Goal: Task Accomplishment & Management: Manage account settings

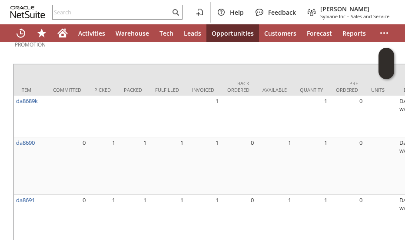
scroll to position [735, 0]
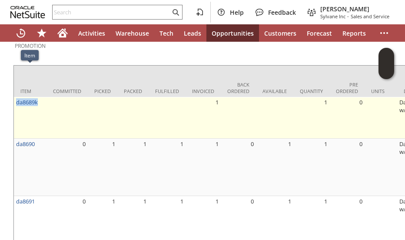
drag, startPoint x: 45, startPoint y: 70, endPoint x: 17, endPoint y: 76, distance: 29.4
click at [17, 97] on td "da8689k" at bounding box center [30, 118] width 33 height 42
copy link "da8689k"
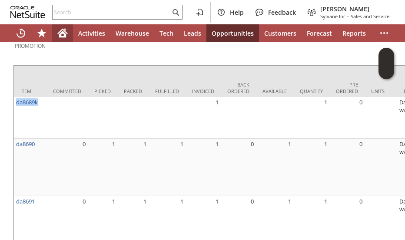
click at [66, 33] on icon "Home" at bounding box center [63, 32] width 10 height 6
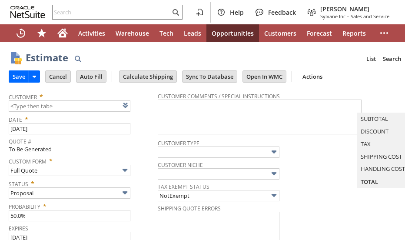
type input "[DATE]"
type input "Intelligent Recommendations ⁰"
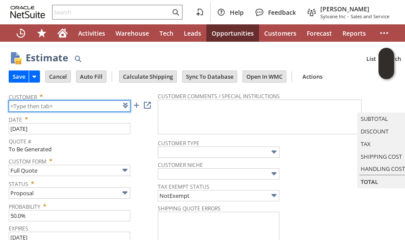
click at [58, 107] on input "text" at bounding box center [70, 105] width 122 height 11
paste input "CU1234934"
type input "CU1234934"
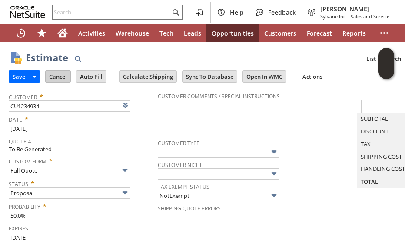
click at [57, 78] on input "Cancel" at bounding box center [58, 76] width 25 height 11
click at [137, 107] on link at bounding box center [137, 105] width 10 height 10
click at [338, 60] on div "Estimate List Search More Add To Shortcuts" at bounding box center [226, 58] width 400 height 16
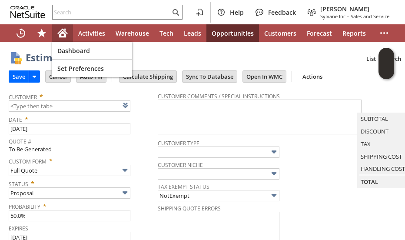
click at [65, 33] on icon "Home" at bounding box center [63, 32] width 10 height 6
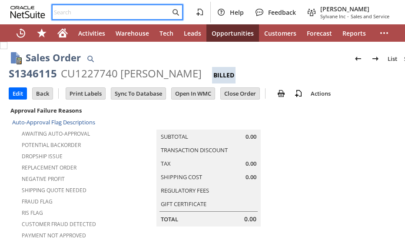
click at [125, 11] on input "text" at bounding box center [112, 12] width 118 height 10
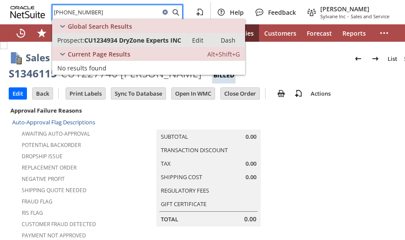
type input "765-702-1633"
click at [130, 40] on span "CU1234934 DryZone Experts INC" at bounding box center [132, 40] width 97 height 8
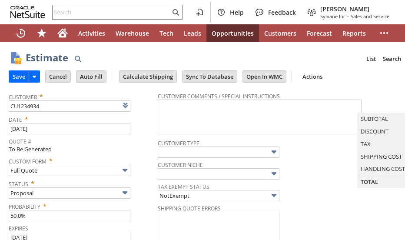
type input "CU1234934 DryZone Experts INC"
type input "[DATE]"
type input "Intelligent Recommendations ⁰"
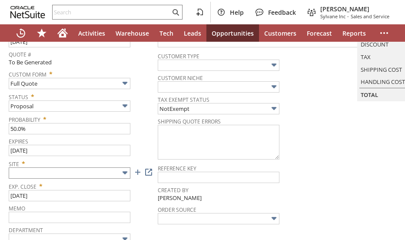
type input "CU1234934 DryZone Experts INC"
click at [62, 172] on input "text" at bounding box center [70, 172] width 122 height 11
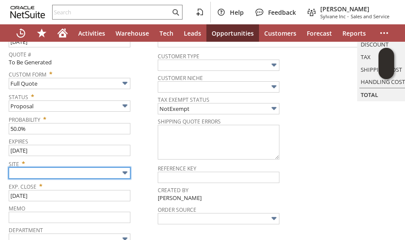
type input "Sylvane - [DOMAIN_NAME]"
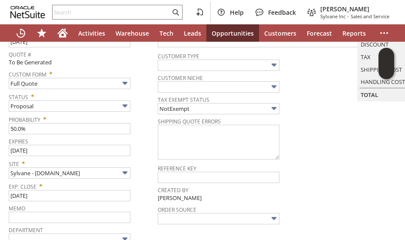
click at [144, 148] on div "Expires 9/14/2025" at bounding box center [81, 145] width 145 height 21
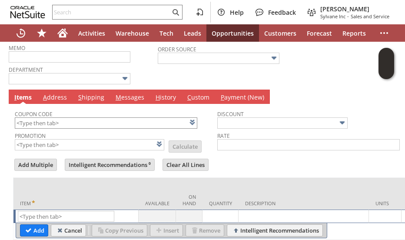
scroll to position [261, 0]
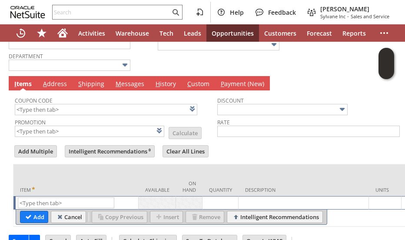
click at [235, 146] on form "Add Multiple Intelligent Recommendations ⁰ Clear All Lines Line Items All Item …" at bounding box center [217, 185] width 409 height 83
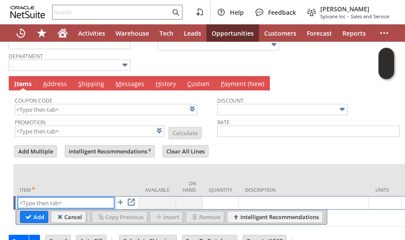
click at [65, 200] on input "text" at bounding box center [66, 202] width 97 height 11
paste input "dr5925"
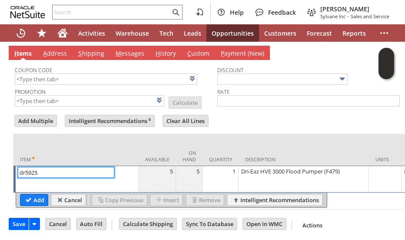
scroll to position [304, 0]
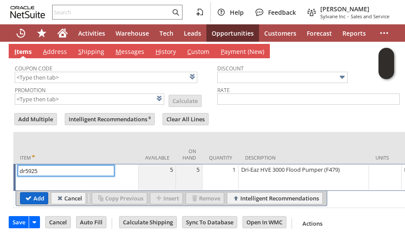
type input "dr5925"
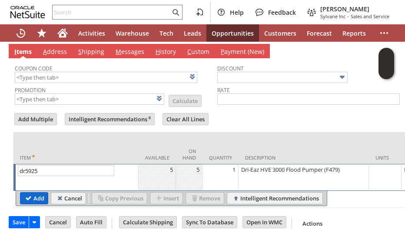
click at [30, 194] on input "Add" at bounding box center [33, 198] width 27 height 11
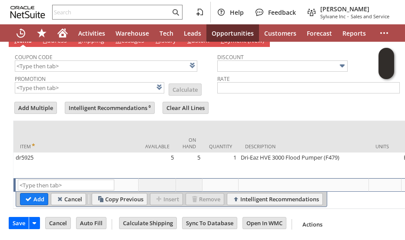
type input "Intelligent Recommendations¹⁰"
click at [220, 102] on td at bounding box center [218, 108] width 4 height 17
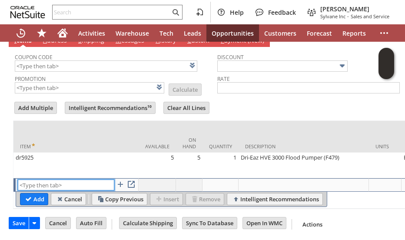
click at [63, 189] on input "text" at bounding box center [66, 185] width 97 height 11
paste input "dr3141"
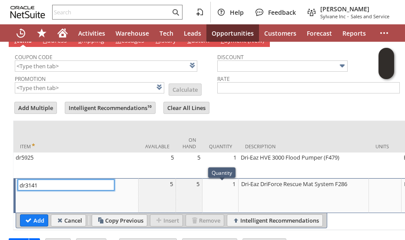
type input "dr3141"
click at [222, 193] on td "1" at bounding box center [221, 195] width 36 height 35
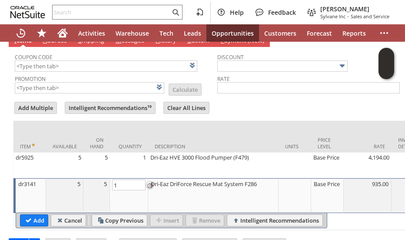
type input "2"
click at [37, 223] on input "Add" at bounding box center [33, 220] width 27 height 11
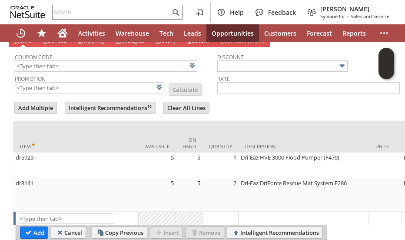
click at [263, 102] on form "Add Multiple Intelligent Recommendations¹⁰ Clear All Lines Line Items All Item …" at bounding box center [217, 171] width 409 height 142
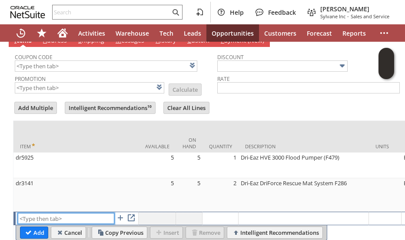
click at [43, 219] on input "text" at bounding box center [66, 218] width 97 height 11
paste input "dr3142"
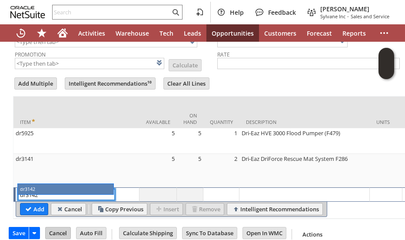
scroll to position [356, 0]
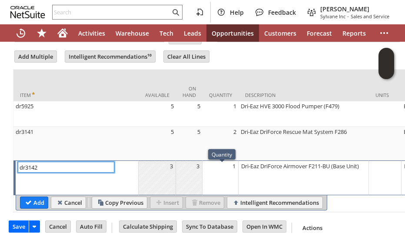
type input "dr3142"
click at [217, 175] on td "1" at bounding box center [221, 177] width 36 height 35
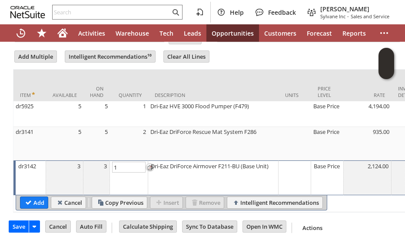
type input "2"
click at [38, 207] on input "Add" at bounding box center [33, 202] width 27 height 11
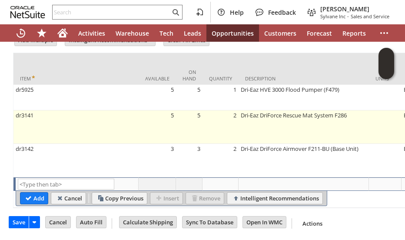
scroll to position [389, 0]
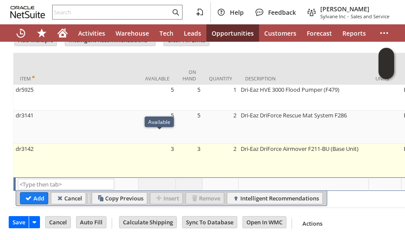
click at [167, 163] on td "3" at bounding box center [157, 160] width 37 height 33
type input "dr3142"
type input "OK"
type input "Make Copy"
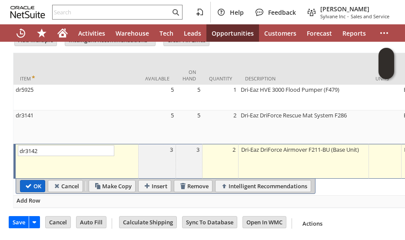
click at [37, 180] on input "OK" at bounding box center [32, 185] width 24 height 11
type input "Add"
type input "Copy Previous"
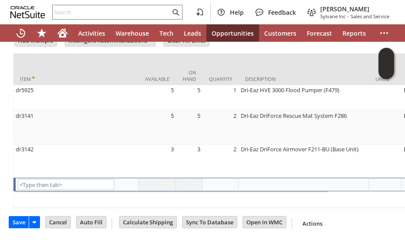
scroll to position [388, 0]
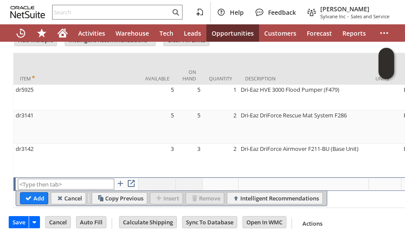
click at [35, 179] on input "text" at bounding box center [66, 184] width 97 height 11
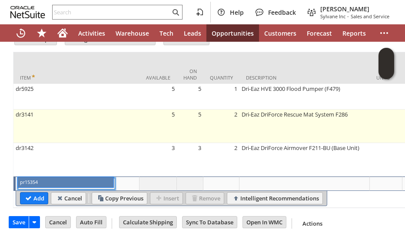
type input "pr15354"
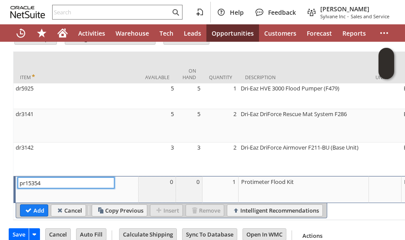
scroll to position [410, 0]
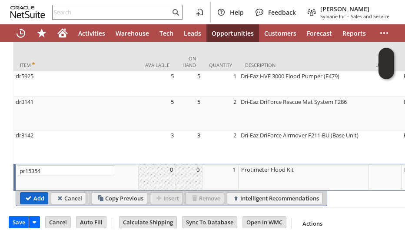
click at [36, 193] on input "Add" at bounding box center [33, 198] width 27 height 11
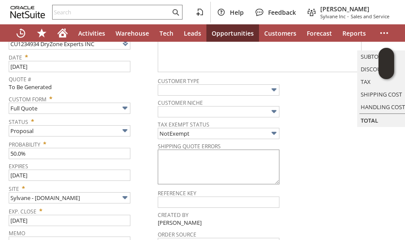
scroll to position [0, 0]
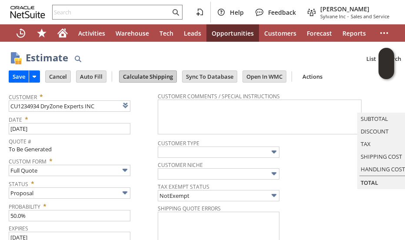
click at [154, 77] on input "Calculate Shipping" at bounding box center [148, 76] width 57 height 11
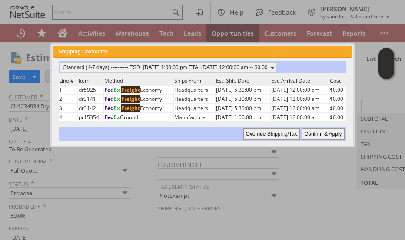
click at [319, 134] on input "Confirm & Apply" at bounding box center [323, 133] width 43 height 11
type input "Add"
type input "Copy Previous"
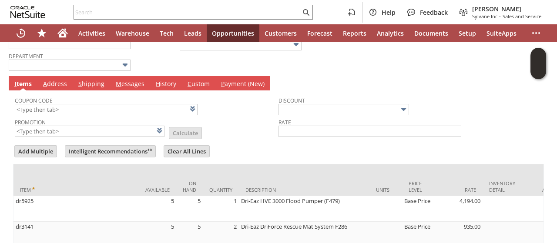
drag, startPoint x: 126, startPoint y: 80, endPoint x: 114, endPoint y: 96, distance: 20.5
click at [126, 80] on link "M essages" at bounding box center [129, 85] width 33 height 10
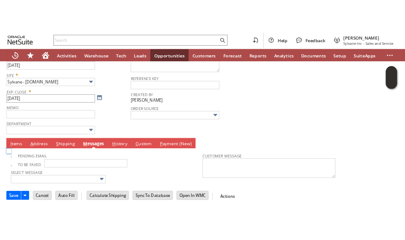
scroll to position [187, 0]
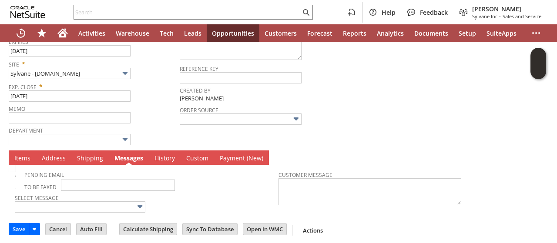
click at [16, 170] on img at bounding box center [12, 168] width 7 height 7
checkbox input "true"
click at [19, 226] on input "Save" at bounding box center [19, 228] width 20 height 11
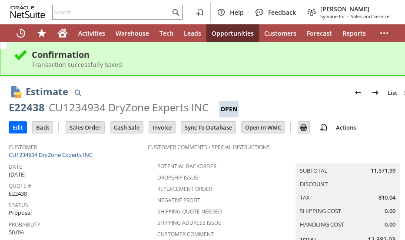
click at [85, 109] on div "CU1234934 DryZone Experts INC" at bounding box center [129, 107] width 160 height 14
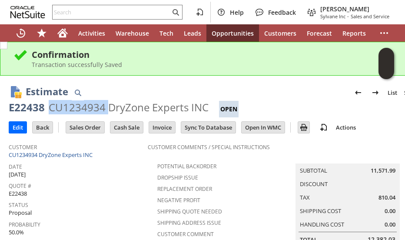
copy div "CU1234934"
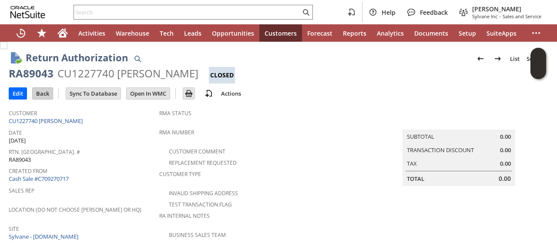
click at [37, 93] on input "Back" at bounding box center [43, 93] width 20 height 11
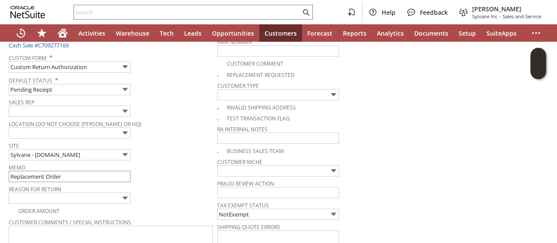
scroll to position [174, 0]
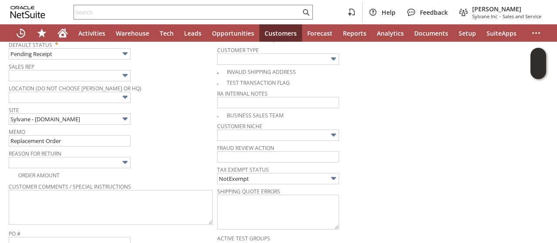
click at [85, 169] on div "Order Amount" at bounding box center [113, 174] width 208 height 10
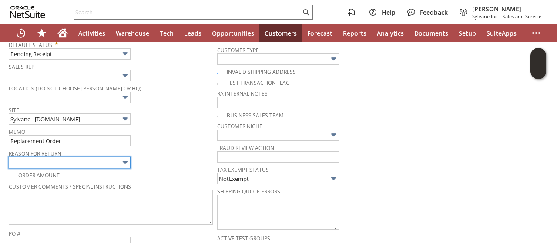
click at [85, 160] on input "text" at bounding box center [70, 162] width 122 height 11
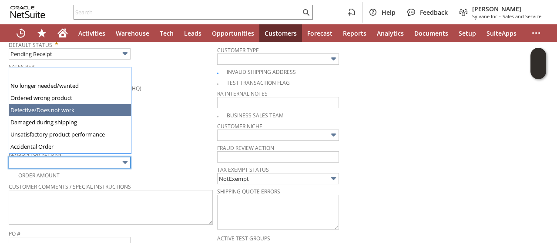
type input "Defective/Does not work"
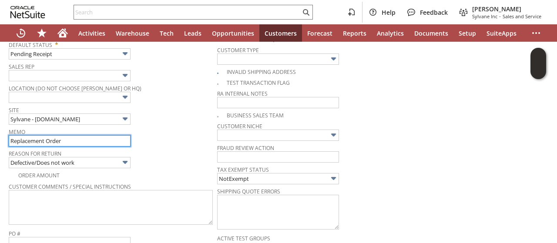
click at [87, 136] on input "Replacement Order" at bounding box center [70, 140] width 122 height 11
type input "Customer stated unit is leaking oil. Refund. Do not process replacement"
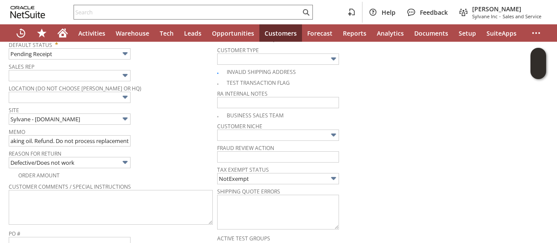
click at [423, 104] on td "Summary Subtotal 0.00 Transaction Discount 0.00 Tax 0.00 Total 0.00" at bounding box center [467, 192] width 162 height 527
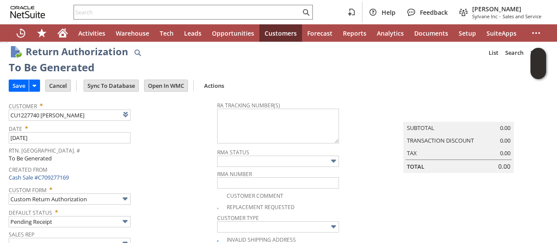
scroll to position [0, 0]
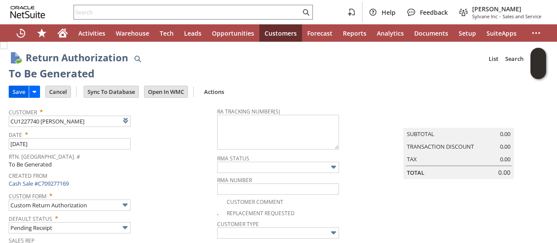
click at [16, 93] on input "Save" at bounding box center [19, 91] width 20 height 11
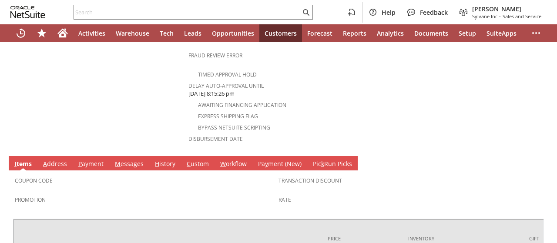
scroll to position [410, 0]
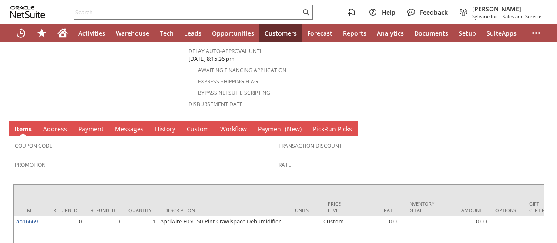
click at [56, 125] on link "A ddress" at bounding box center [55, 130] width 28 height 10
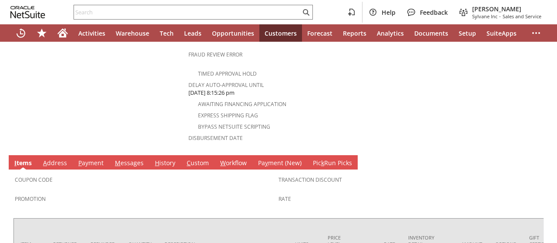
scroll to position [443, 0]
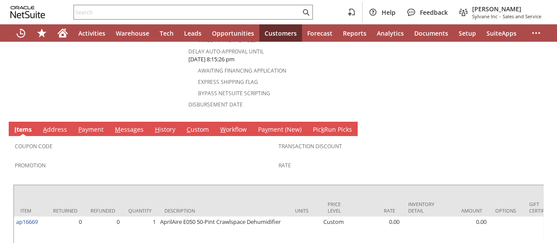
click at [57, 125] on link "A ddress" at bounding box center [55, 130] width 28 height 10
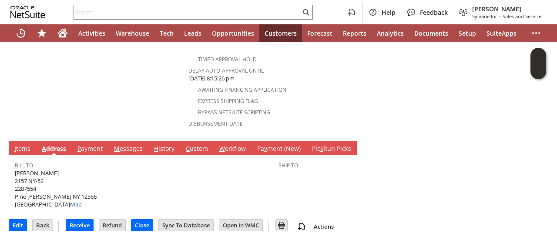
scroll to position [402, 0]
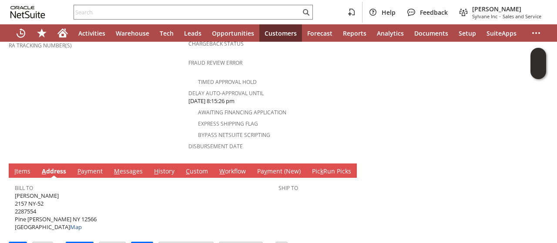
click at [43, 192] on span "[PERSON_NAME] [STREET_ADDRESS][PERSON_NAME] Map" at bounding box center [56, 212] width 82 height 40
copy span "[PERSON_NAME]"
click at [37, 192] on span "[PERSON_NAME] [STREET_ADDRESS][PERSON_NAME] Map" at bounding box center [56, 212] width 82 height 40
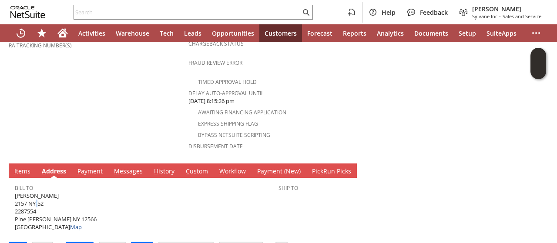
click at [37, 192] on span "[PERSON_NAME] [STREET_ADDRESS][PERSON_NAME] Map" at bounding box center [56, 212] width 82 height 40
copy span "2157 NY-52"
click at [58, 196] on span "[PERSON_NAME] [STREET_ADDRESS][PERSON_NAME] Map" at bounding box center [56, 212] width 82 height 40
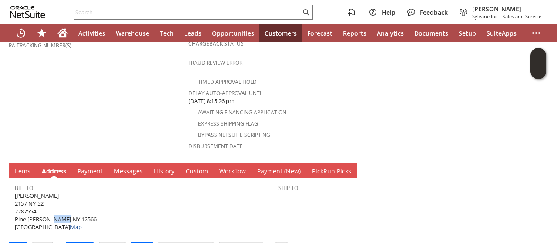
copy span "12566"
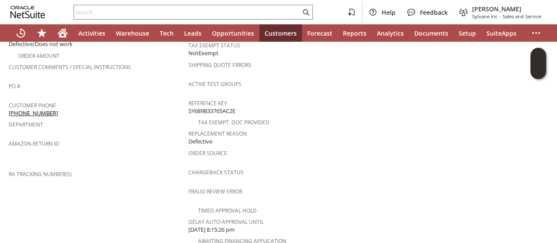
scroll to position [184, 0]
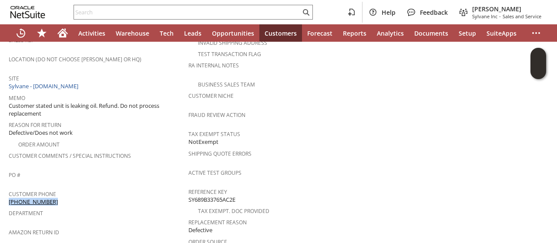
drag, startPoint x: 50, startPoint y: 187, endPoint x: 9, endPoint y: 188, distance: 40.5
click at [9, 188] on div "Customer Phone (845) 741-5507" at bounding box center [96, 197] width 175 height 18
copy link "[PHONE_NUMBER]"
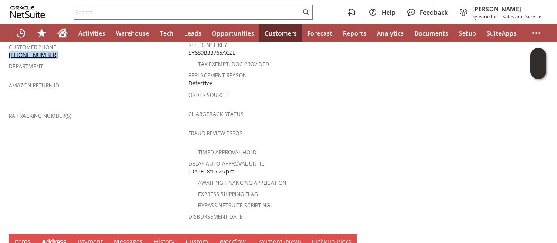
scroll to position [402, 0]
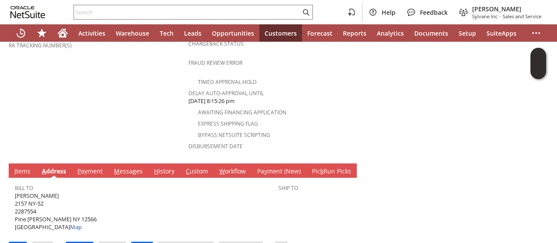
click at [24, 167] on link "I tems" at bounding box center [22, 172] width 20 height 10
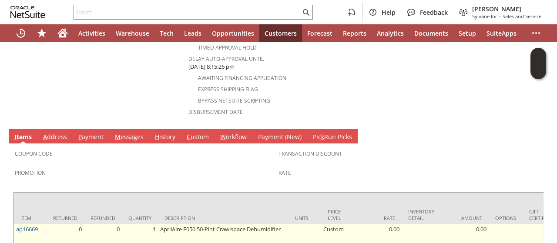
scroll to position [467, 0]
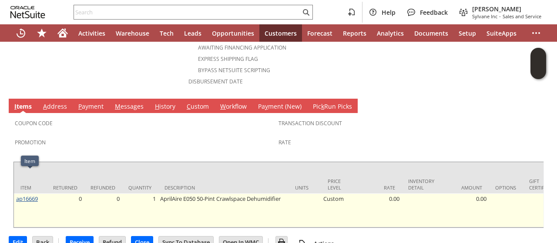
click at [27, 195] on link "ap16669" at bounding box center [27, 199] width 22 height 8
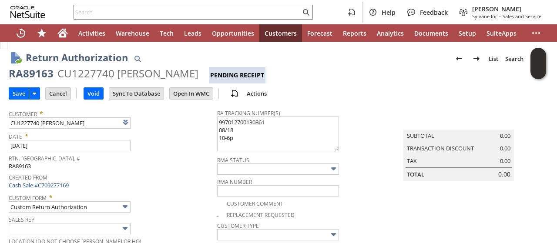
type textarea "997012700130861 08/18 10-6p"
drag, startPoint x: 154, startPoint y: 163, endPoint x: 161, endPoint y: 158, distance: 7.8
click at [156, 162] on div "Rtn. Auth. # RA89163" at bounding box center [111, 161] width 204 height 18
click at [18, 96] on input "Save" at bounding box center [19, 93] width 20 height 11
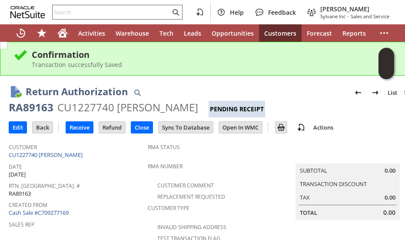
click at [113, 11] on input "text" at bounding box center [112, 12] width 118 height 10
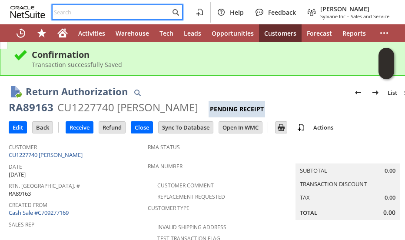
paste input "9376578938"
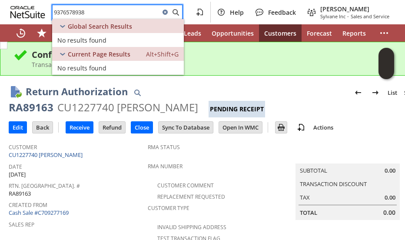
type input "9376578938"
